Goal: Find specific page/section: Find specific page/section

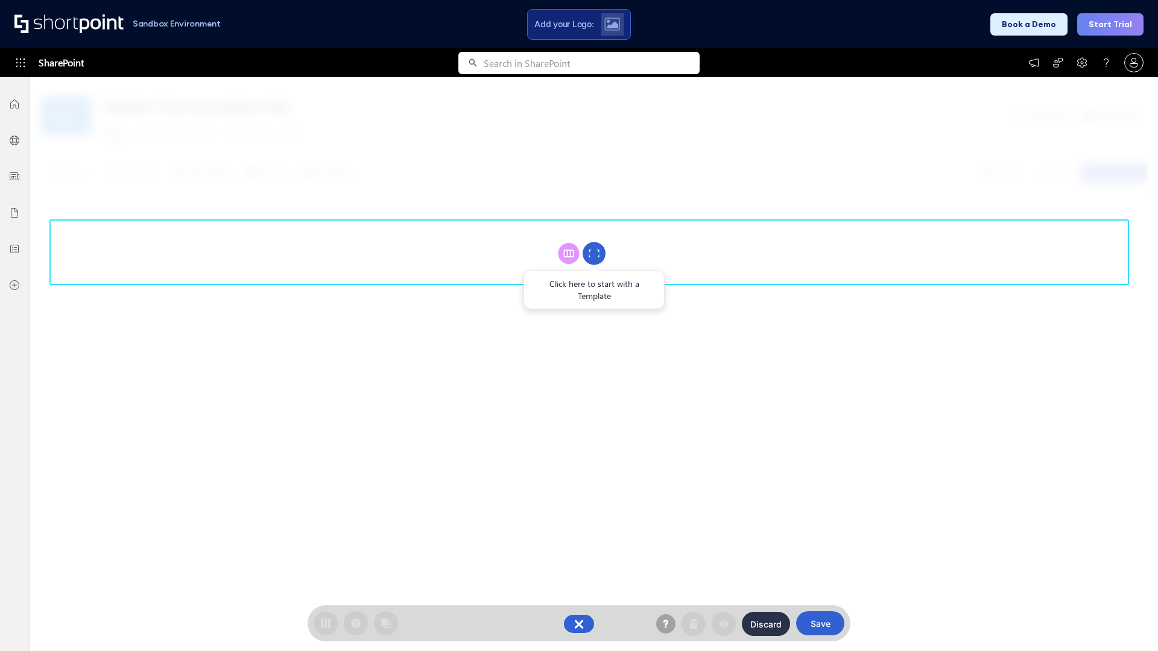
click at [594, 253] on circle at bounding box center [594, 253] width 23 height 23
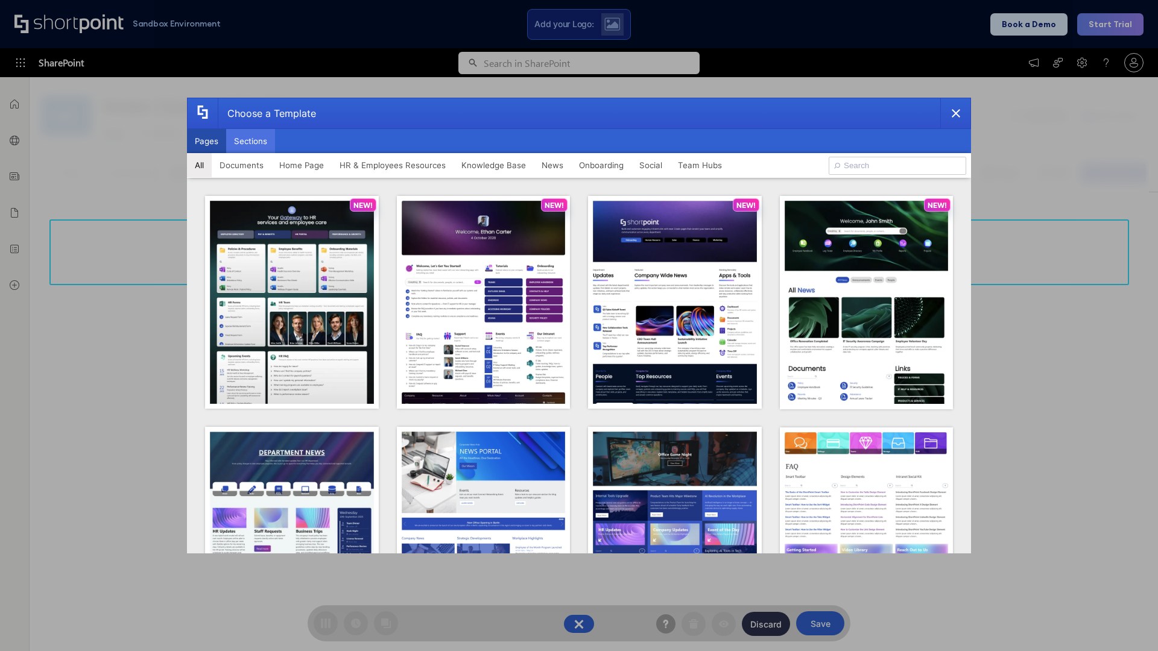
click at [250, 141] on button "Sections" at bounding box center [250, 141] width 49 height 24
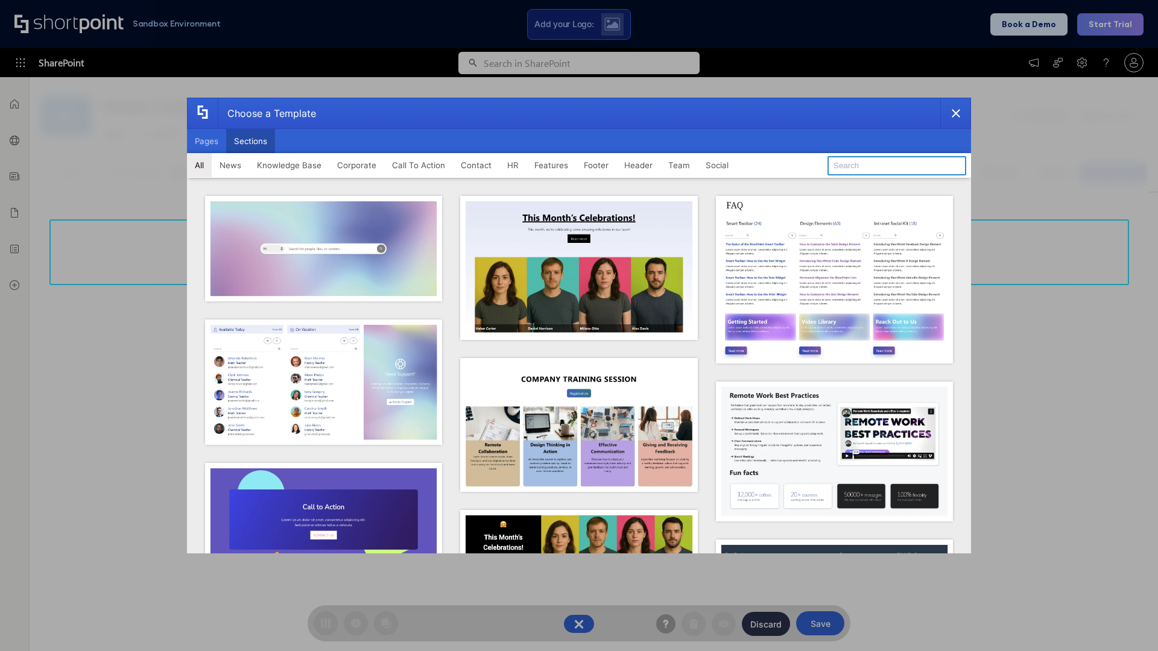
type input "FAQ 5"
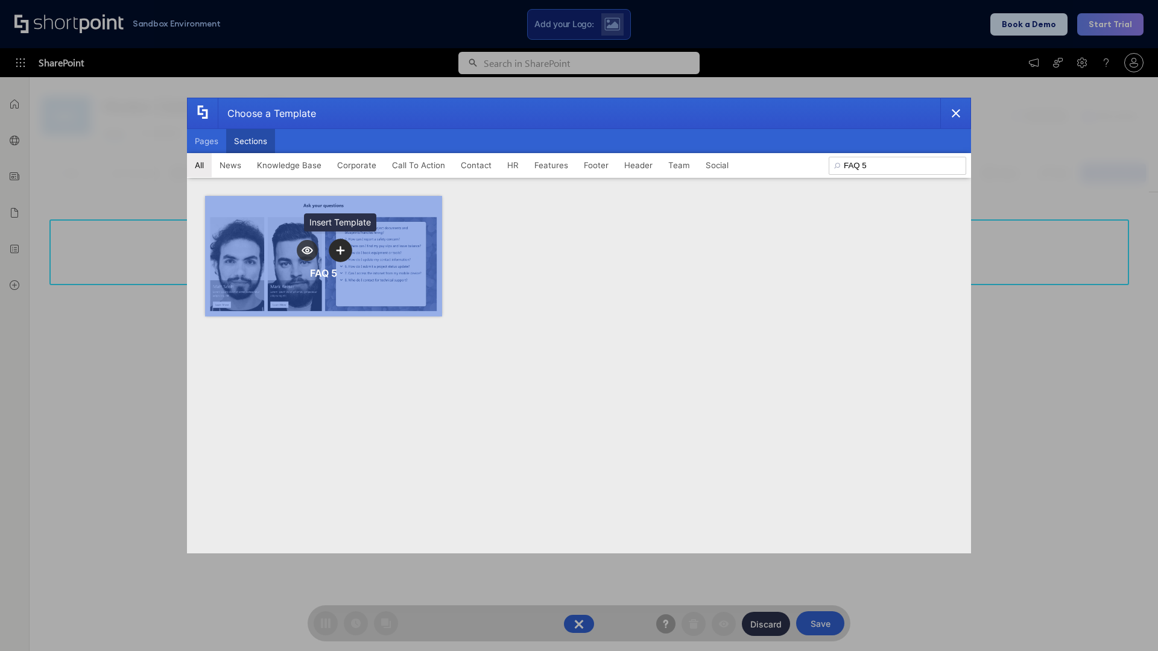
click at [340, 250] on icon "template selector" at bounding box center [340, 250] width 8 height 8
